Goal: Check status

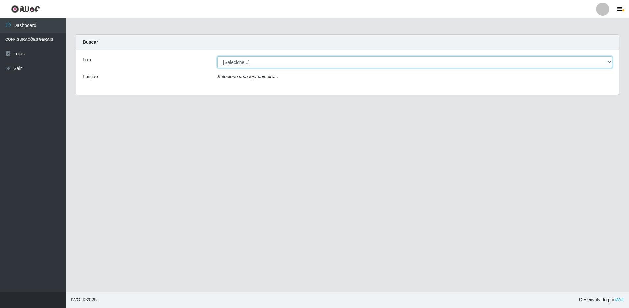
click at [242, 61] on select "[Selecione...] Extrabom - Loja 51 Gaivotas" at bounding box center [414, 63] width 394 height 12
select select "469"
click at [217, 57] on select "[Selecione...] Extrabom - Loja 51 Gaivotas" at bounding box center [414, 63] width 394 height 12
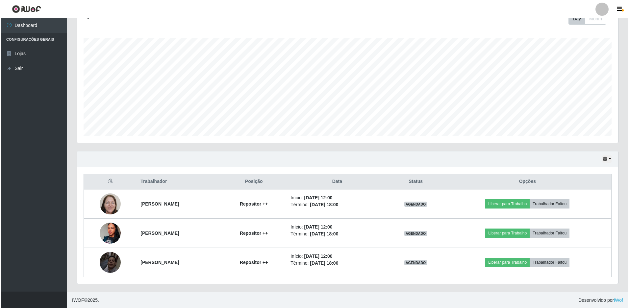
scroll to position [99, 0]
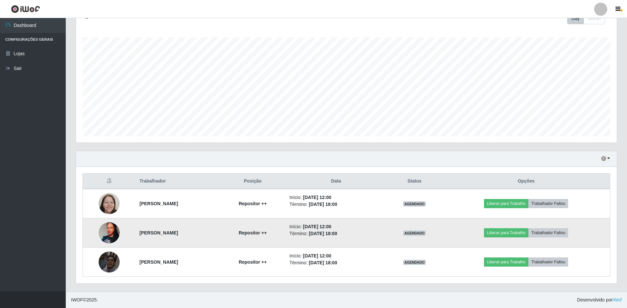
click at [109, 235] on img at bounding box center [109, 233] width 21 height 47
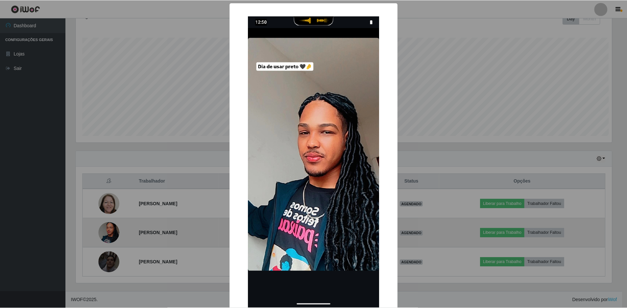
scroll to position [136, 537]
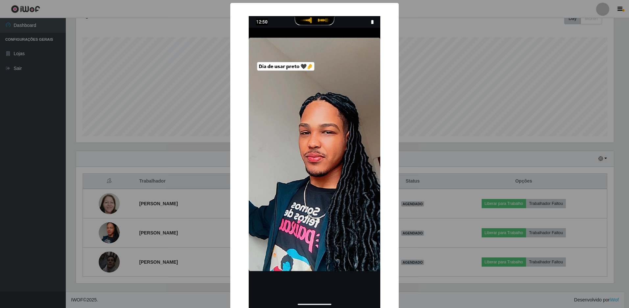
click at [407, 35] on div "× OK Cancel" at bounding box center [314, 154] width 629 height 308
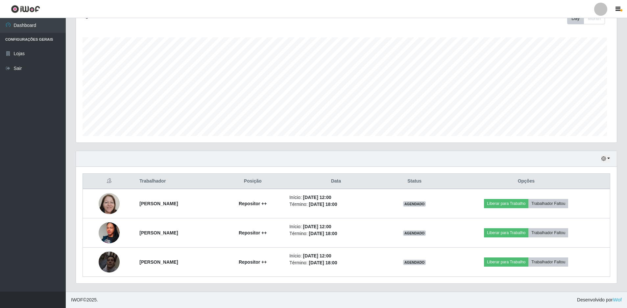
scroll to position [136, 541]
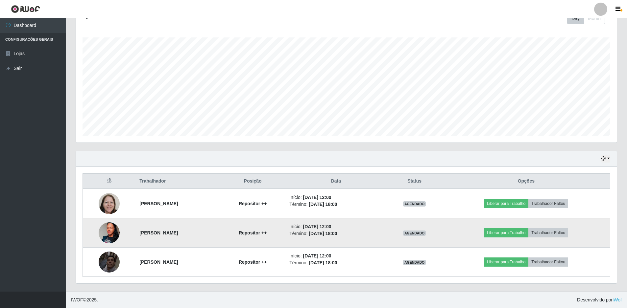
click at [110, 231] on img at bounding box center [109, 233] width 21 height 47
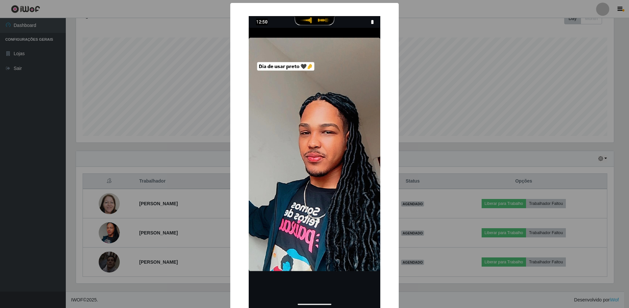
click at [424, 39] on div "× OK Cancel" at bounding box center [314, 154] width 629 height 308
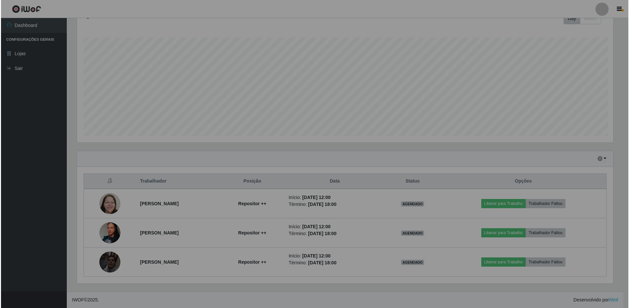
scroll to position [136, 541]
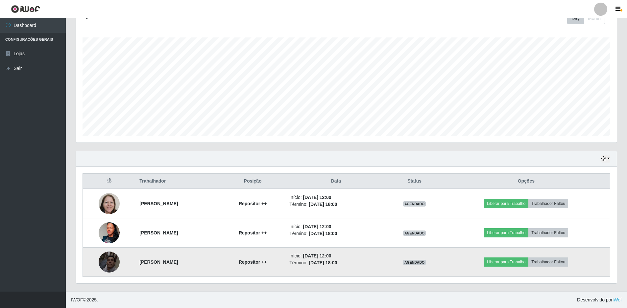
click at [101, 265] on img at bounding box center [109, 262] width 21 height 37
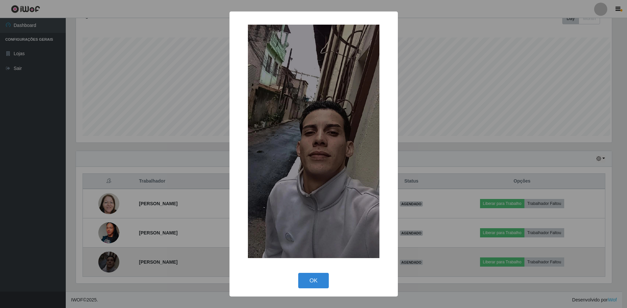
scroll to position [136, 537]
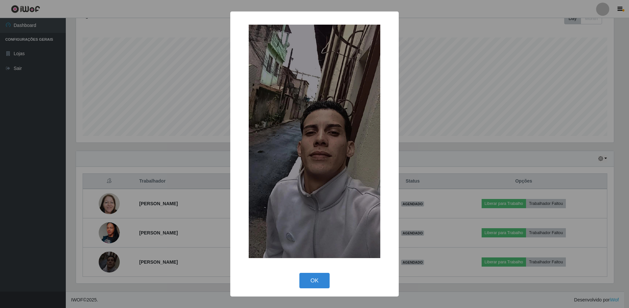
click at [135, 217] on div "× OK Cancel" at bounding box center [314, 154] width 629 height 308
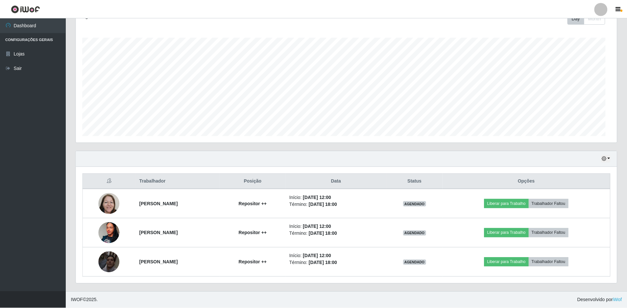
scroll to position [136, 541]
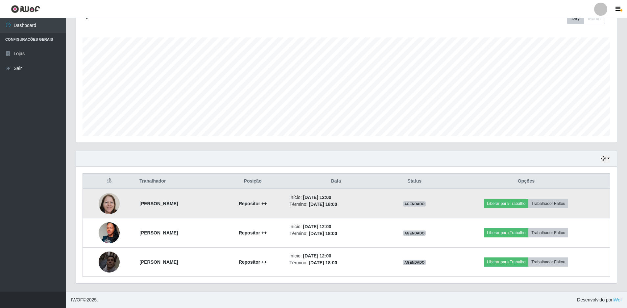
click at [107, 209] on img at bounding box center [109, 203] width 21 height 37
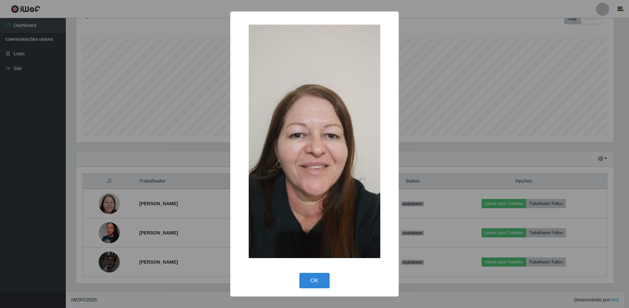
click at [163, 233] on div "× OK Cancel" at bounding box center [314, 154] width 629 height 308
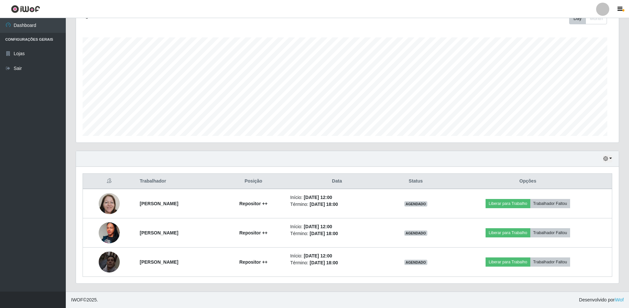
scroll to position [136, 541]
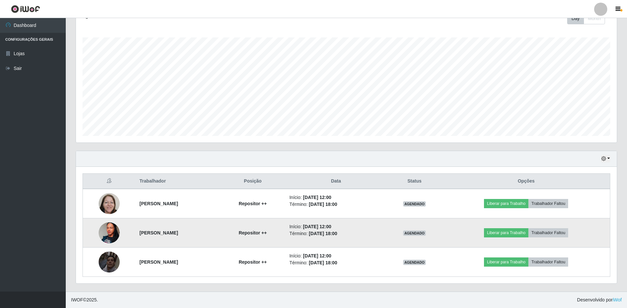
click at [107, 231] on img at bounding box center [109, 233] width 21 height 47
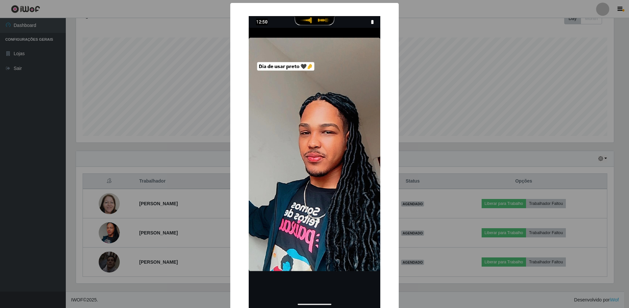
click at [171, 219] on div "× OK Cancel" at bounding box center [314, 154] width 629 height 308
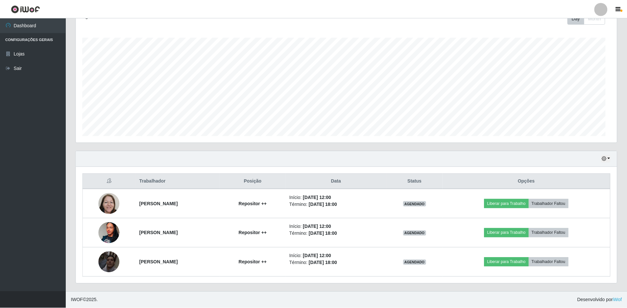
scroll to position [136, 541]
